Goal: Task Accomplishment & Management: Use online tool/utility

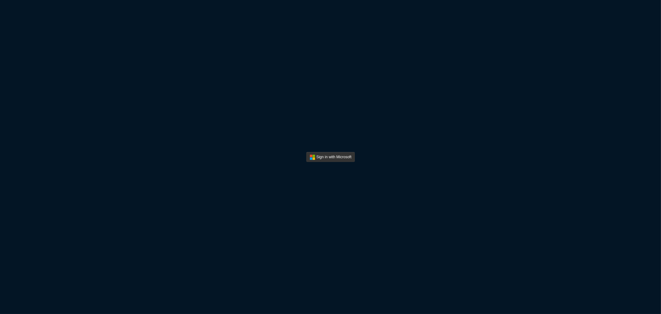
click at [326, 157] on button "Sign In" at bounding box center [330, 157] width 49 height 10
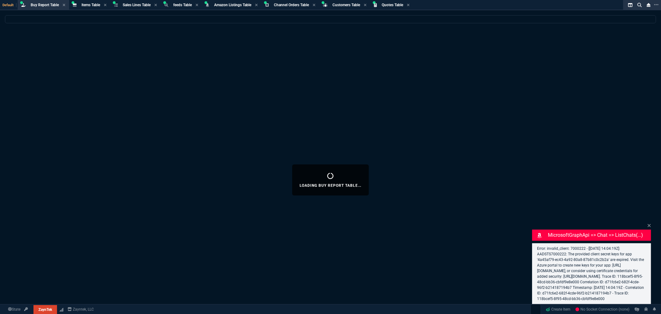
select select "8: NEPT"
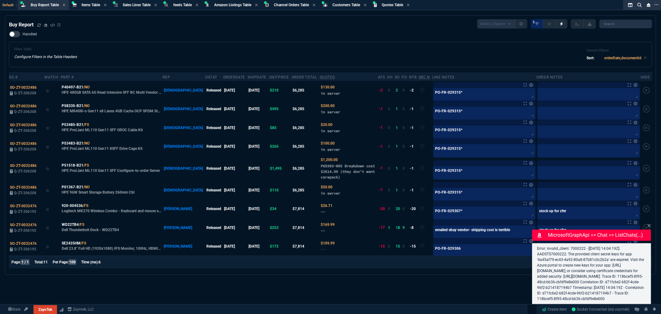
click at [254, 38] on div "Handled Filter Table Configure Filters in the Table Headers Current Filters Sor…" at bounding box center [330, 49] width 643 height 36
click at [39, 24] on icon at bounding box center [39, 25] width 4 height 4
